Goal: Use online tool/utility: Utilize a website feature to perform a specific function

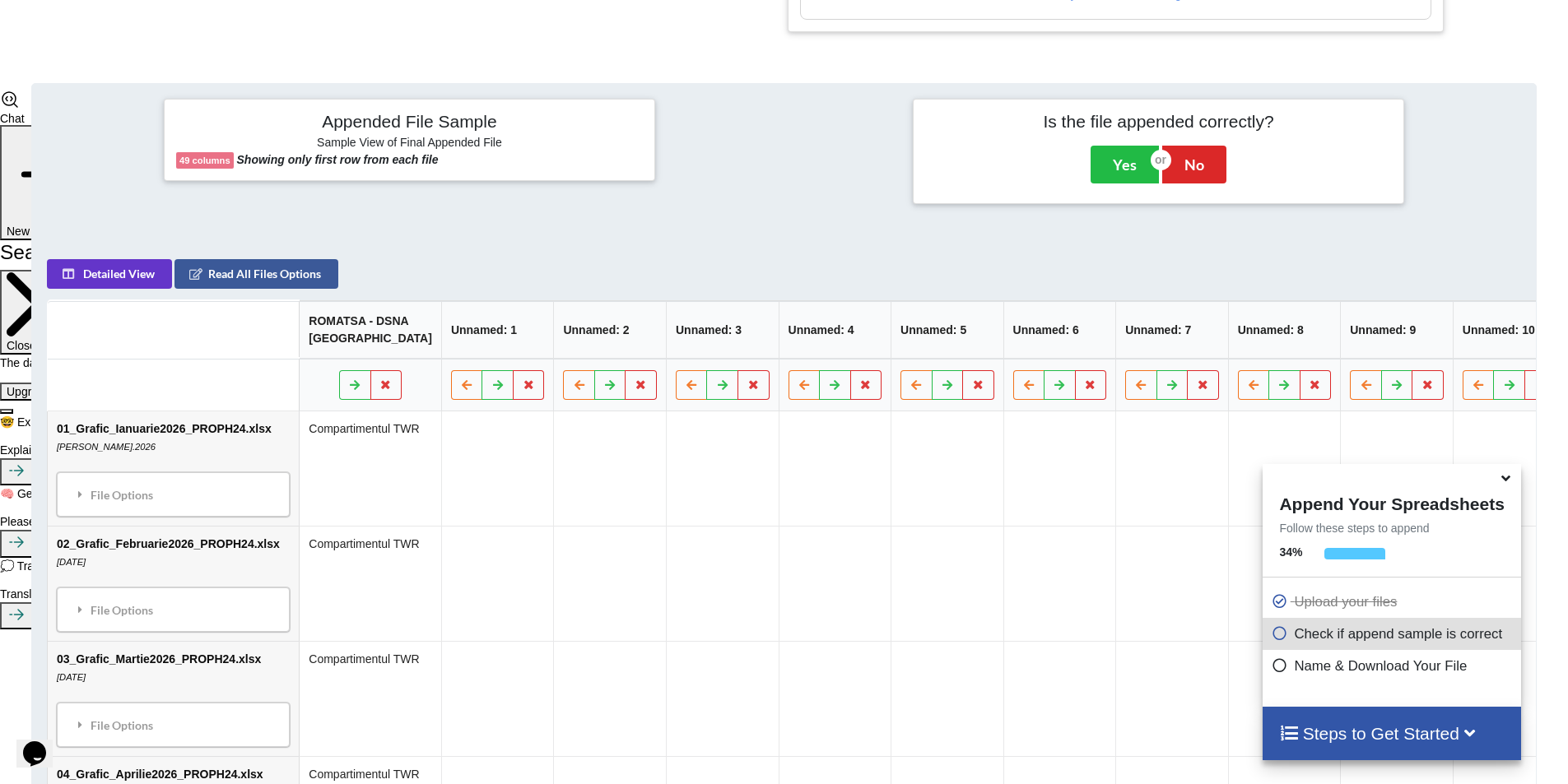
scroll to position [777, 0]
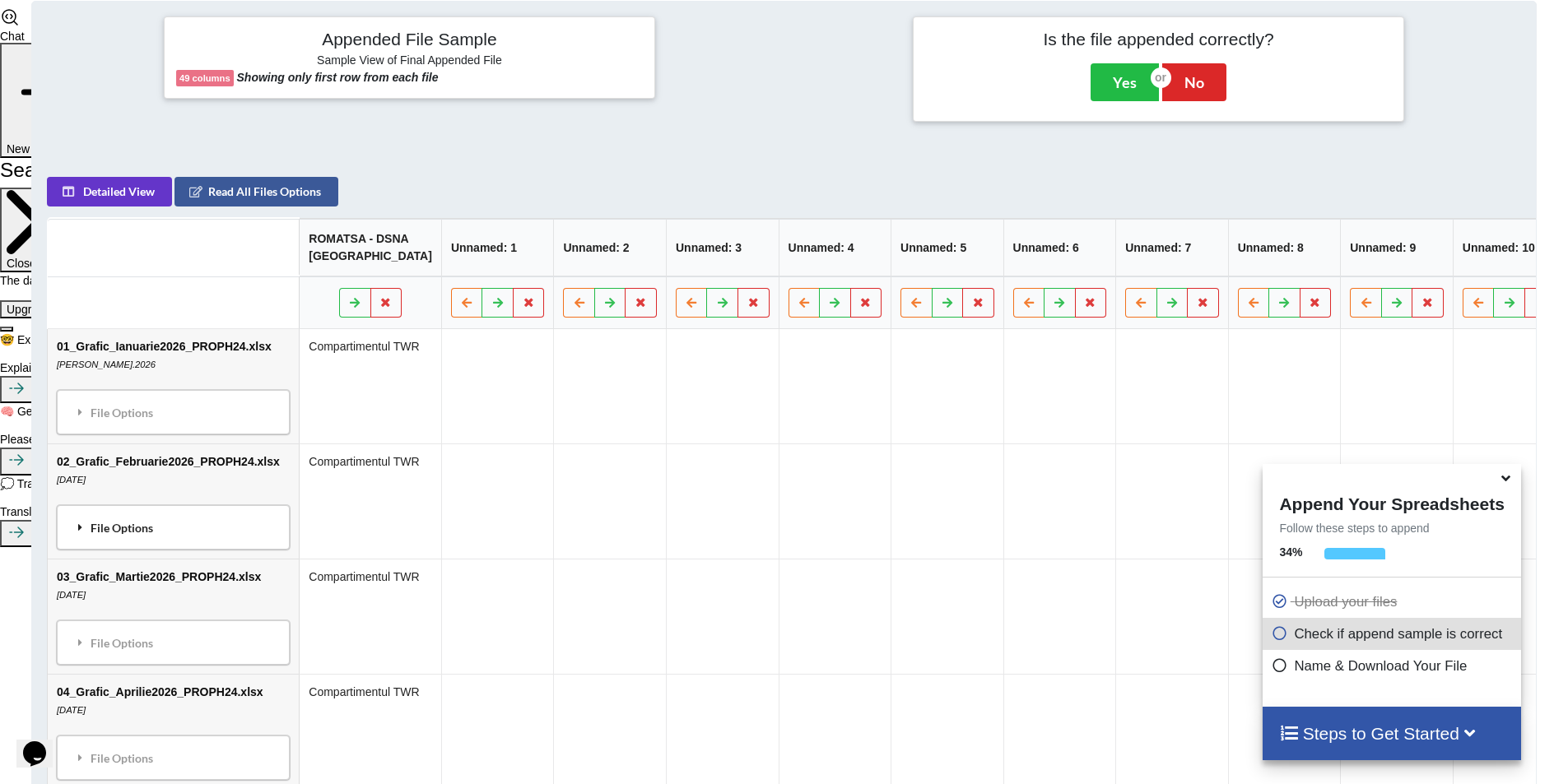
click at [178, 538] on div "File Options" at bounding box center [172, 528] width 223 height 35
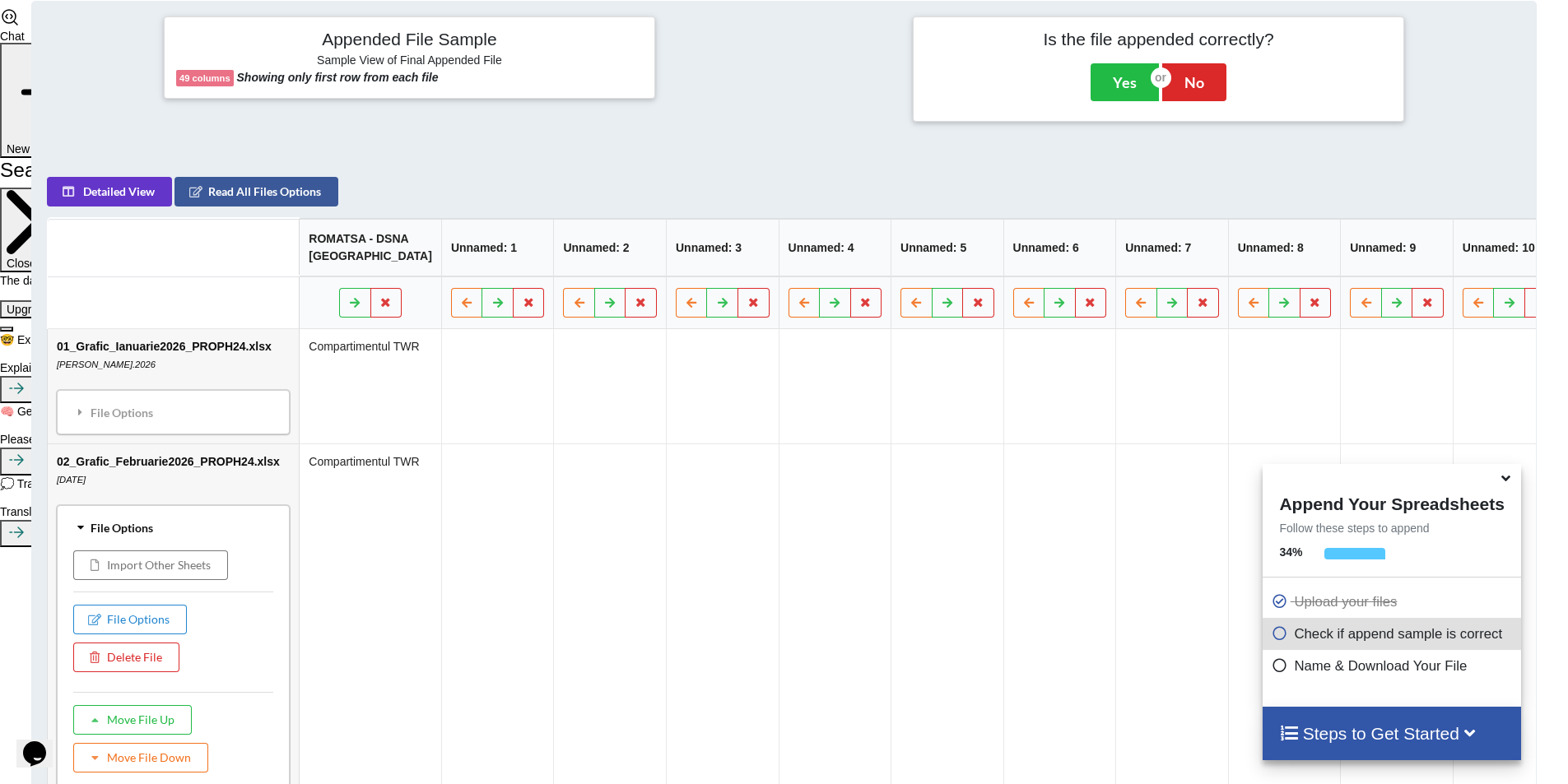
scroll to position [941, 0]
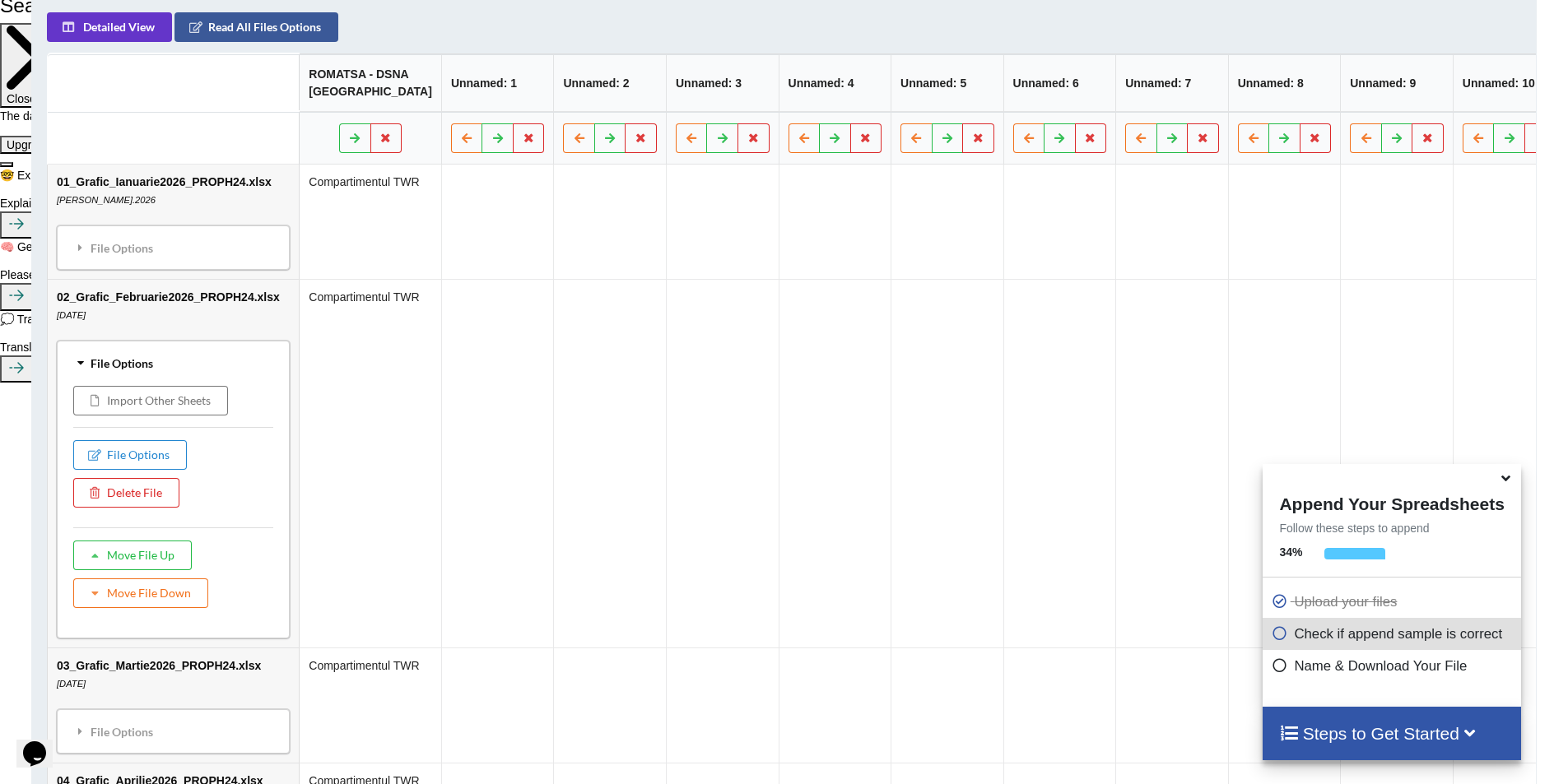
click at [162, 325] on td "02_Grafic_Februarie2026_PROPH24.xlsx [DATE] File Options Import Other Sheets Fi…" at bounding box center [173, 463] width 251 height 369
click at [204, 265] on div "File Options" at bounding box center [172, 248] width 223 height 35
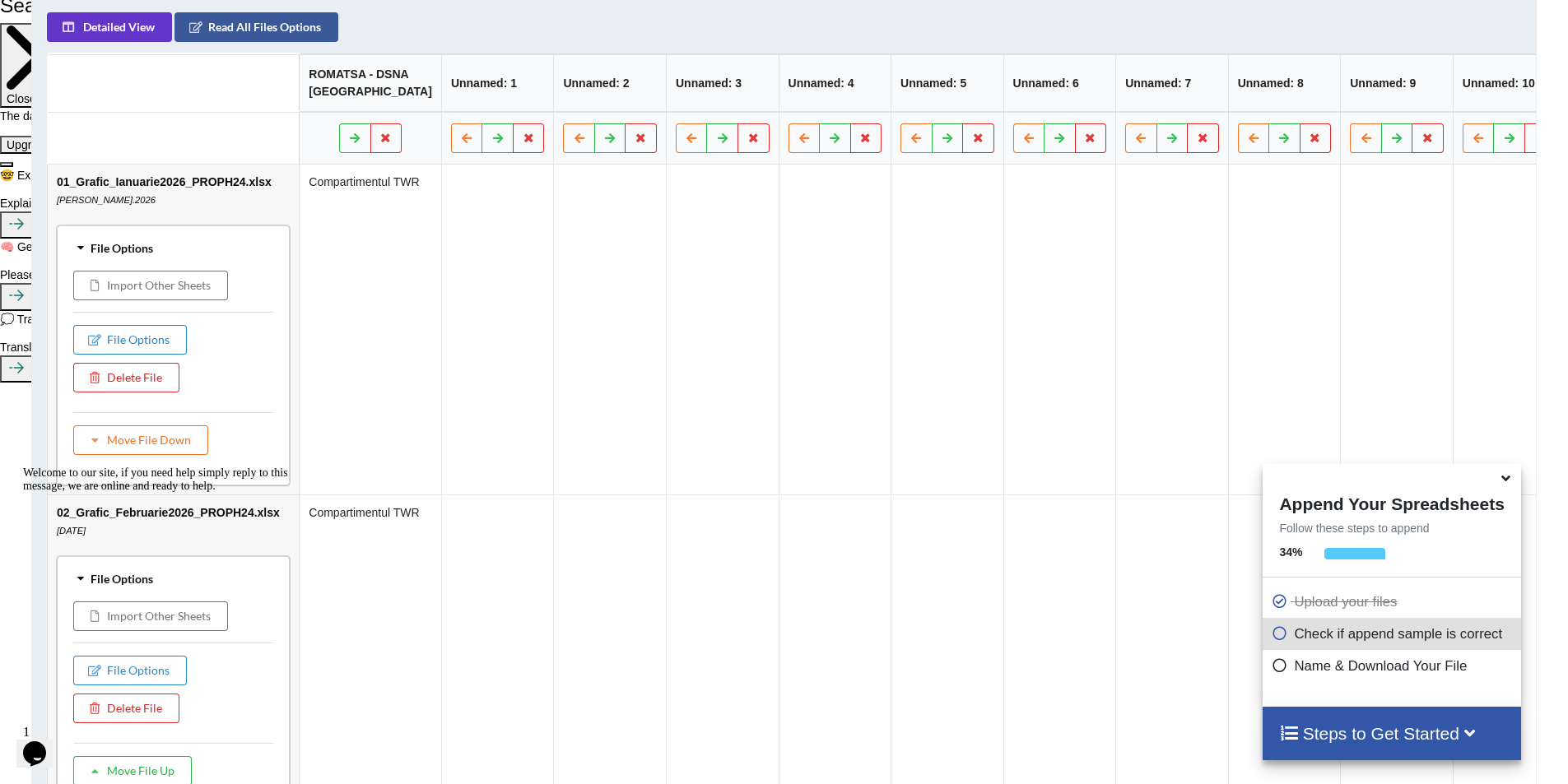
click at [197, 493] on div "Welcome to our site, if you need help simply reply to this message, we are onli…" at bounding box center [172, 480] width 297 height 27
click at [105, 265] on div "File Options" at bounding box center [172, 248] width 223 height 35
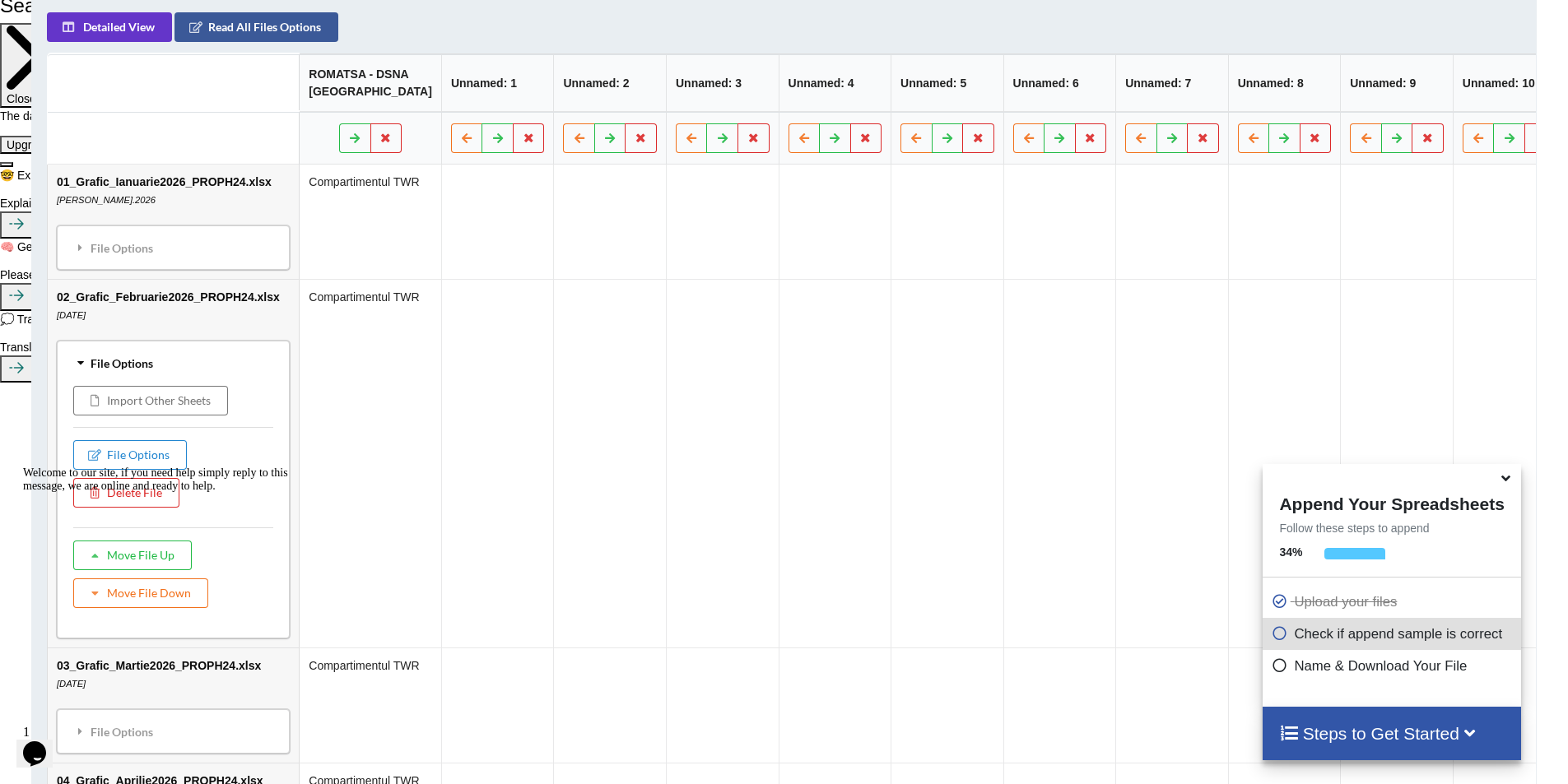
click at [91, 380] on div "File Options" at bounding box center [172, 363] width 223 height 35
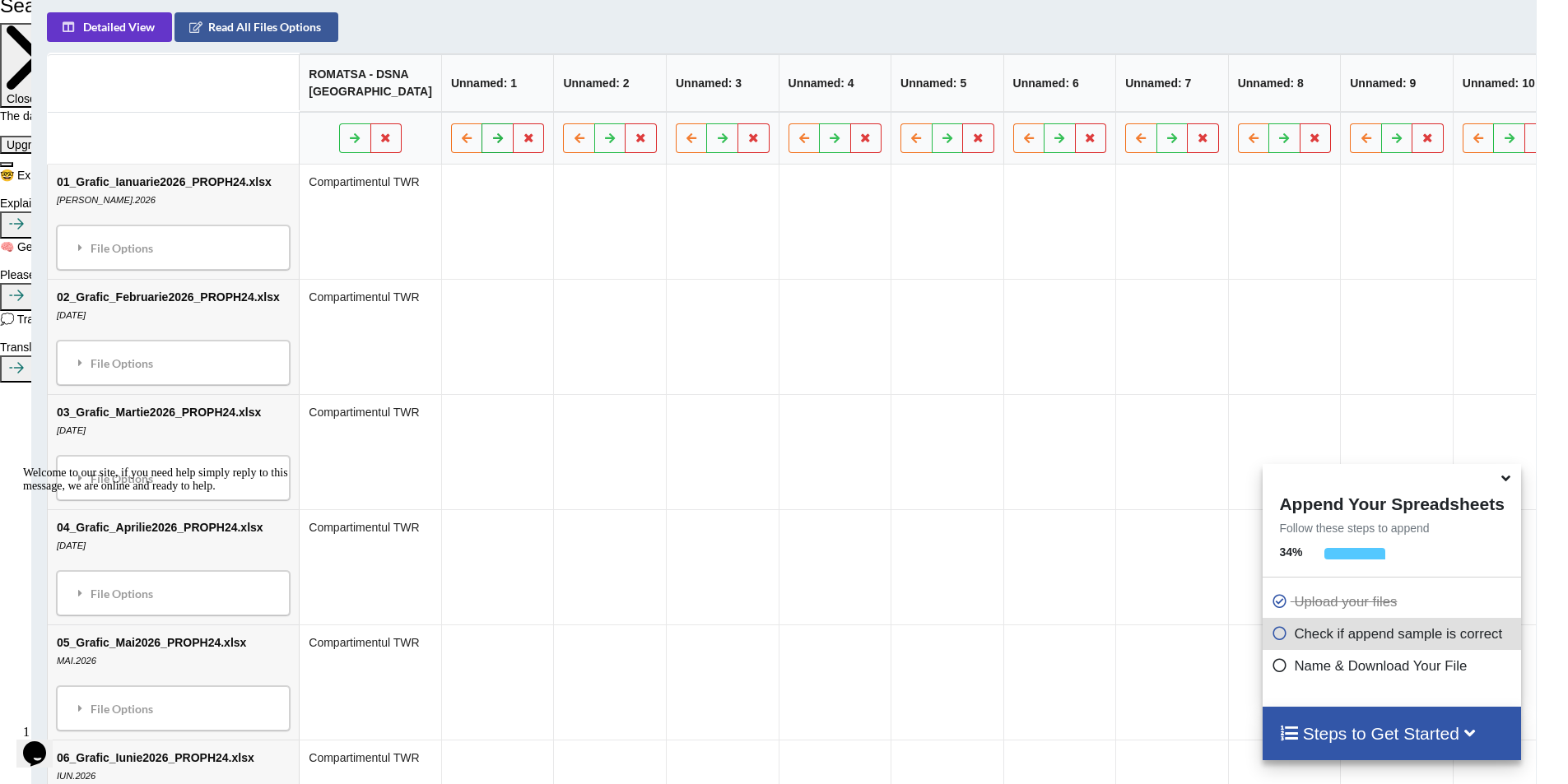
click at [491, 143] on icon at bounding box center [498, 138] width 14 height 10
click at [460, 143] on icon at bounding box center [467, 138] width 14 height 10
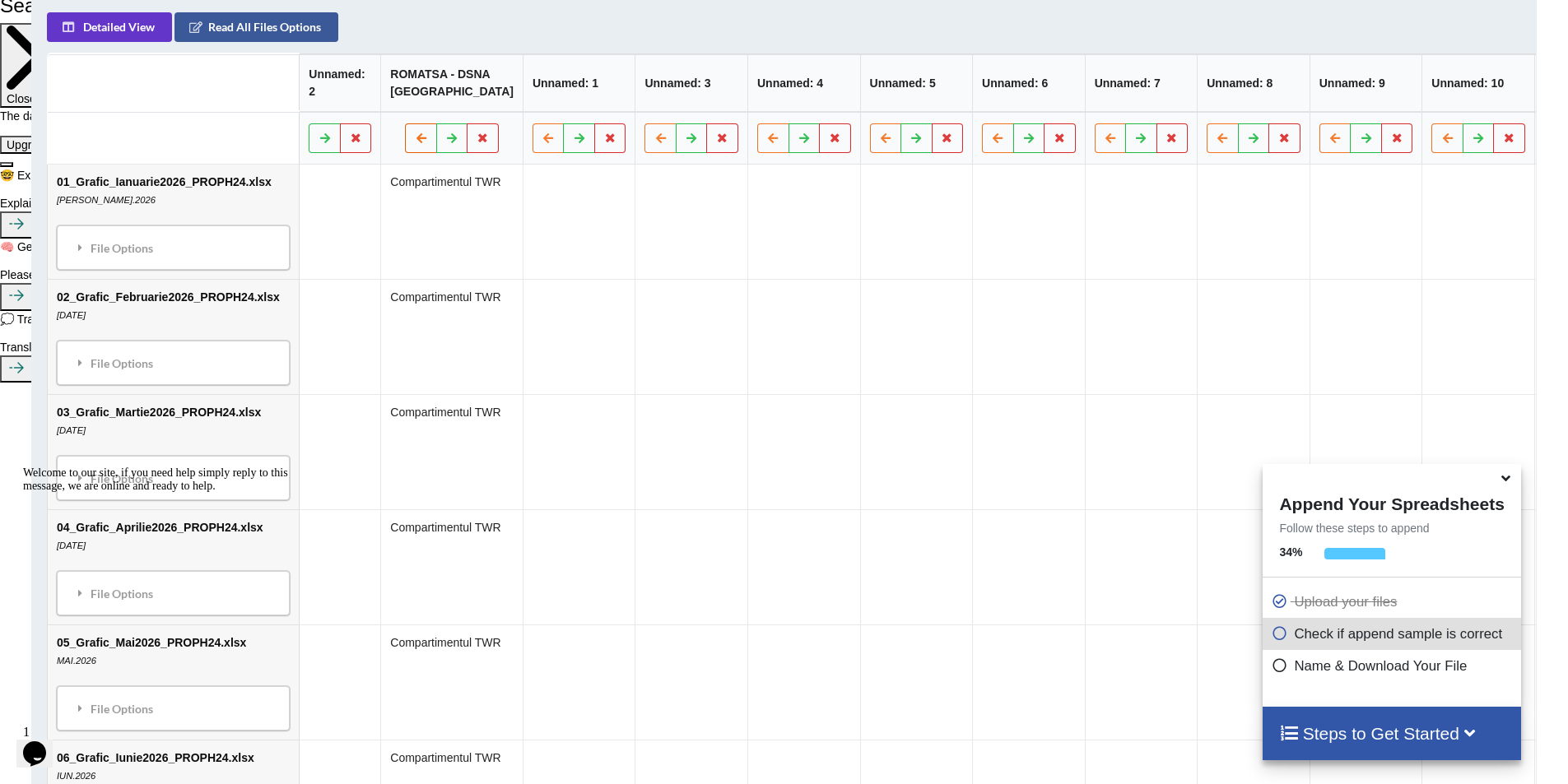
click at [415, 143] on icon at bounding box center [422, 138] width 14 height 10
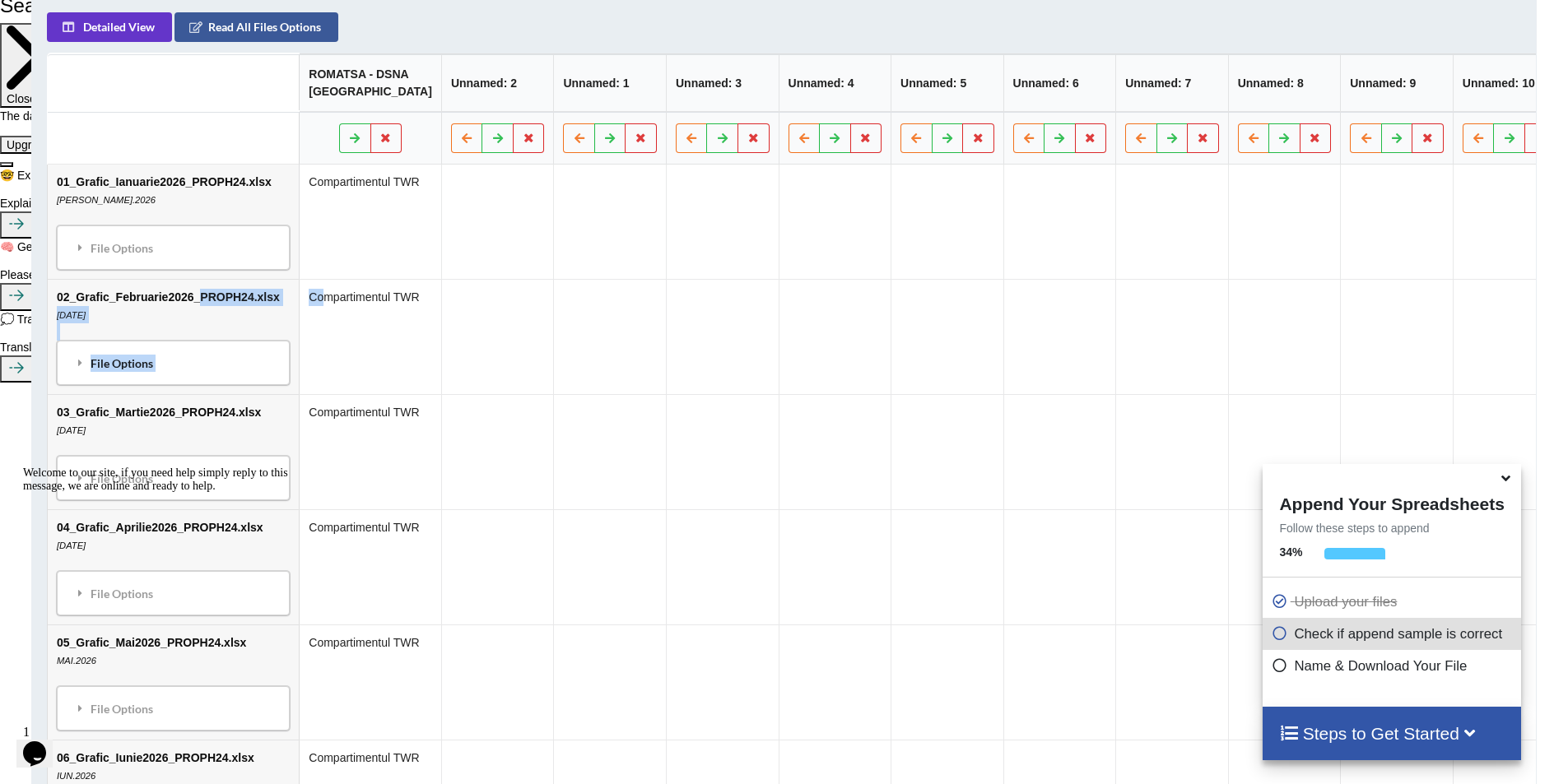
drag, startPoint x: 194, startPoint y: 325, endPoint x: 315, endPoint y: 305, distance: 122.6
type textarea "PROPH24.xlsx [DATE] File Options Co"
click at [307, 333] on td "Compartimentul TWR" at bounding box center [370, 336] width 143 height 115
click at [245, 329] on td "02_Grafic_Februarie2026_PROPH24.xlsx [DATE] File Options Import Other Sheets Fi…" at bounding box center [173, 336] width 251 height 115
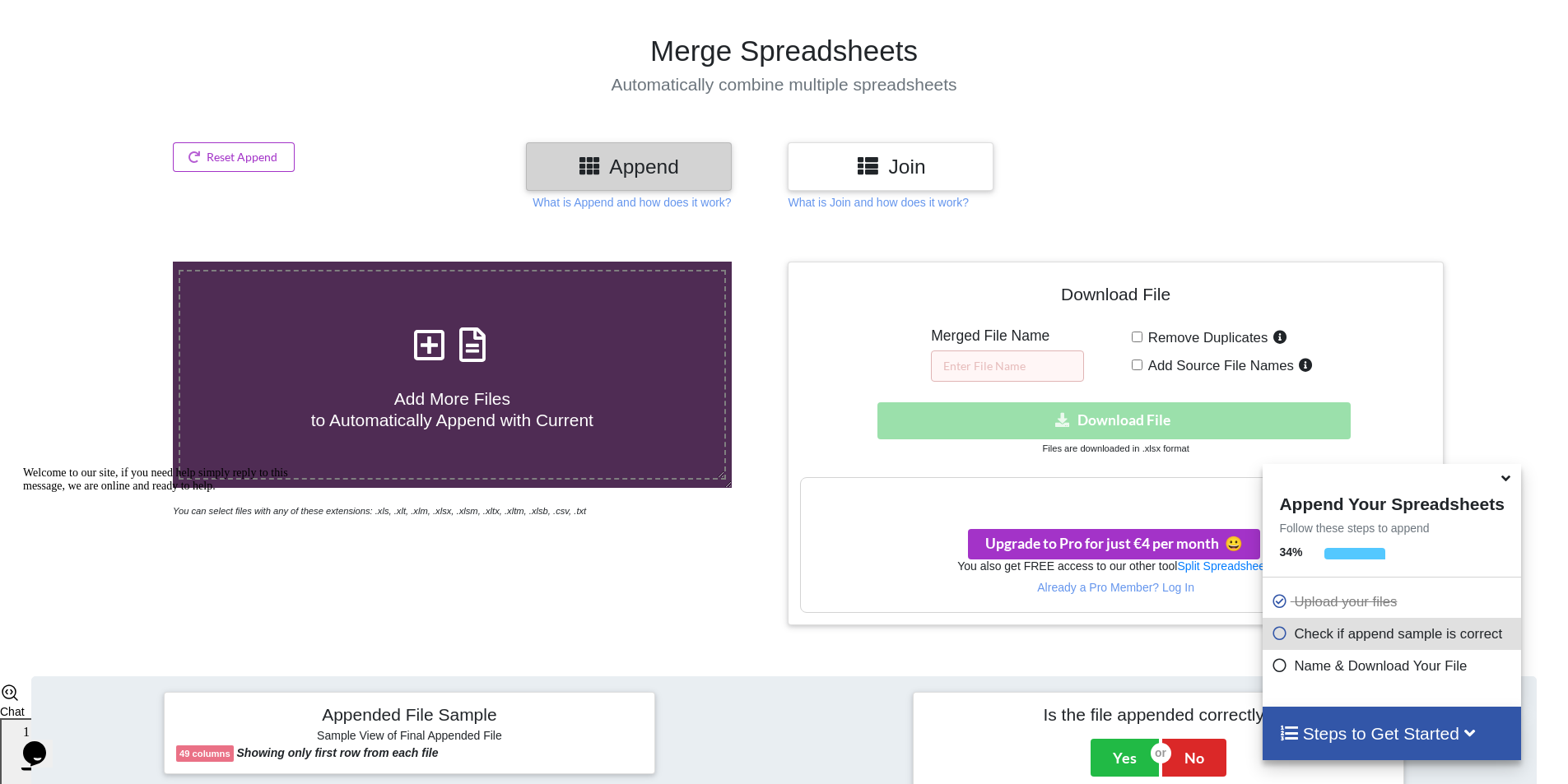
scroll to position [0, 0]
